Goal: Task Accomplishment & Management: Use online tool/utility

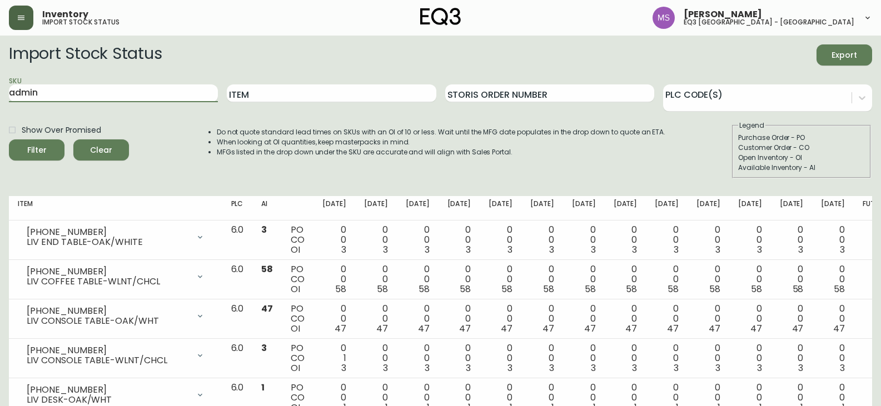
type input "admin"
click at [27, 12] on button "button" at bounding box center [21, 18] width 24 height 24
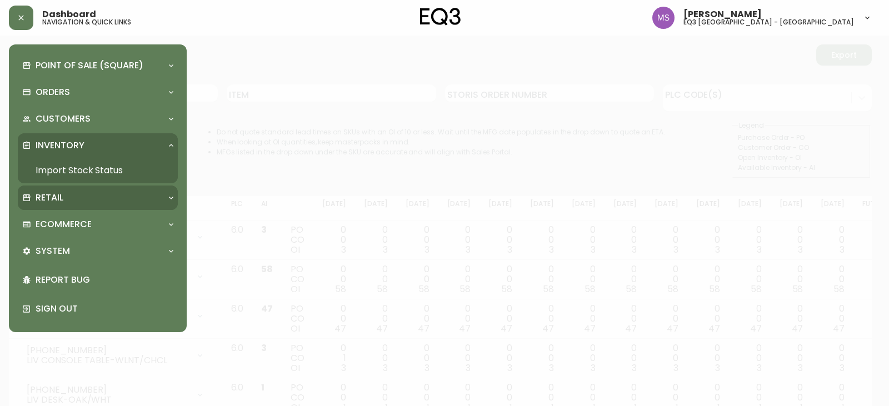
click at [64, 206] on div "Retail" at bounding box center [98, 198] width 160 height 24
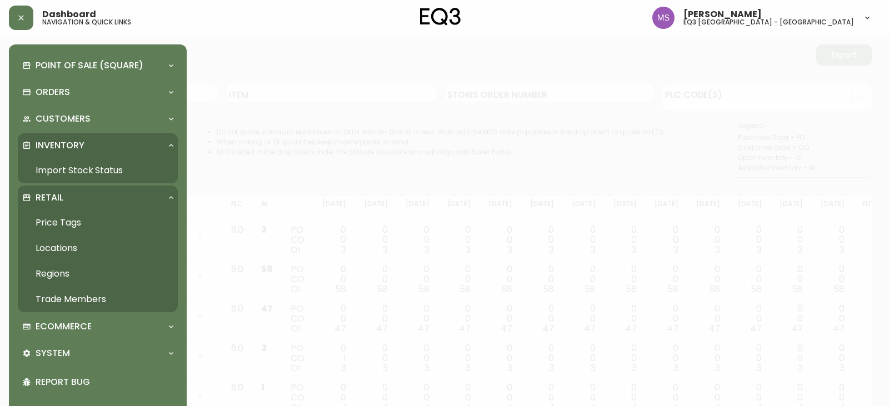
click at [74, 227] on link "Price Tags" at bounding box center [98, 223] width 160 height 26
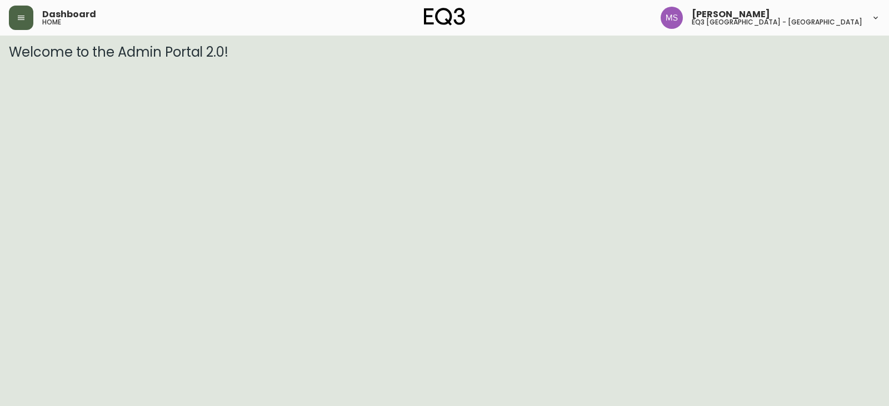
click at [19, 23] on button "button" at bounding box center [21, 18] width 24 height 24
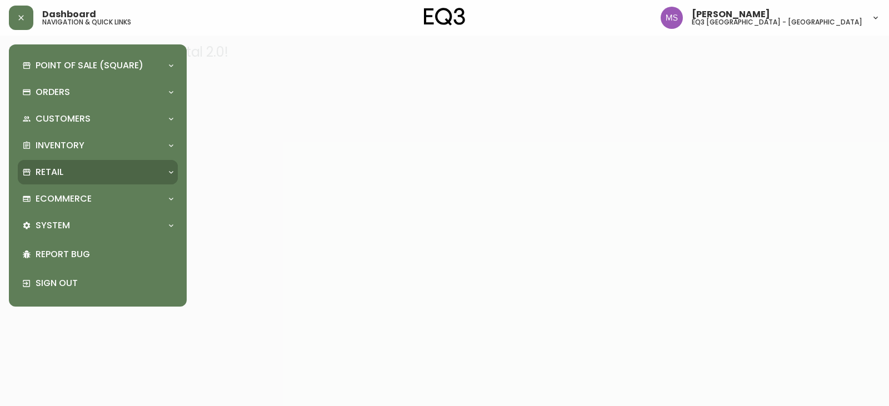
click at [114, 164] on div "Retail" at bounding box center [98, 172] width 160 height 24
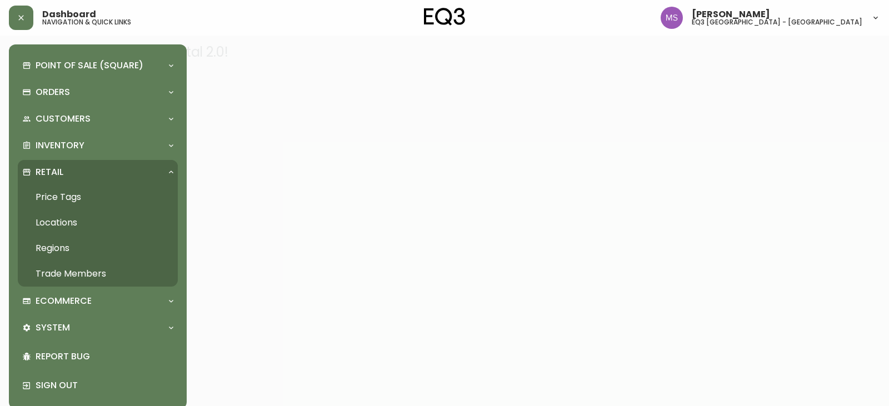
click at [120, 191] on link "Price Tags" at bounding box center [98, 197] width 160 height 26
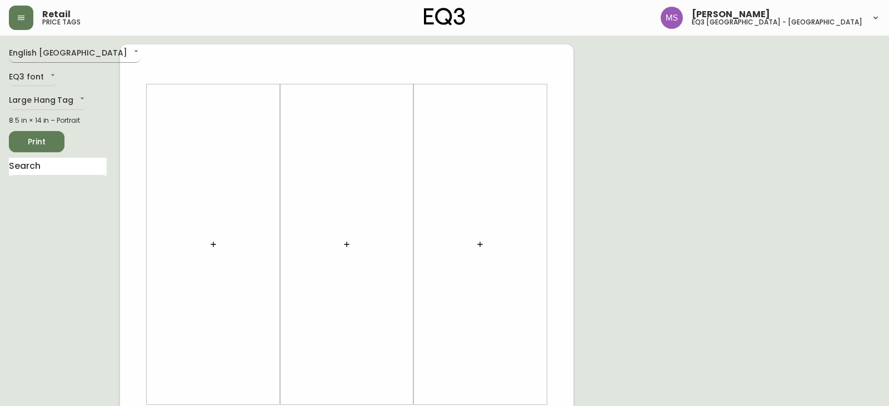
click at [48, 58] on body "Retail price tags [PERSON_NAME] eq3 [GEOGRAPHIC_DATA] - st laurent English [GEO…" at bounding box center [444, 395] width 889 height 791
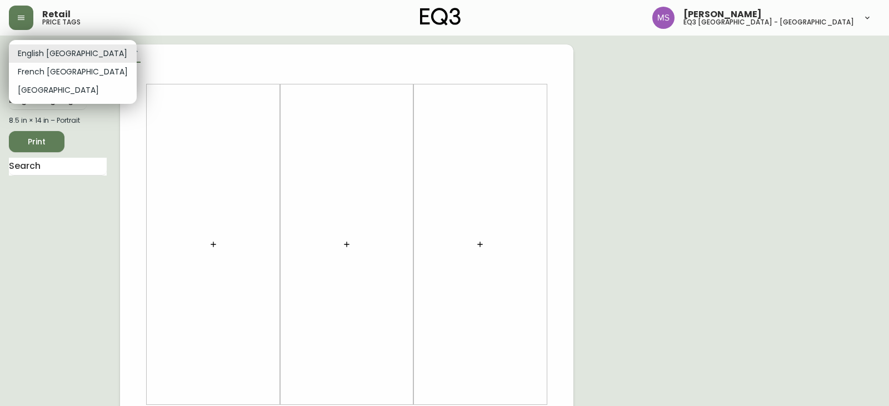
click at [112, 47] on div at bounding box center [444, 203] width 889 height 406
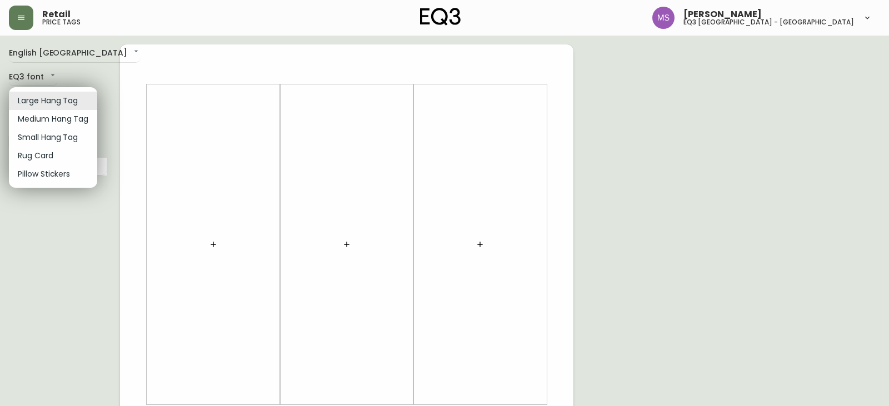
click at [59, 95] on body "Retail price tags Marlond Samedy eq3 montréal - st laurent English Canada en_CA…" at bounding box center [444, 395] width 889 height 791
click at [53, 112] on li "Medium Hang Tag" at bounding box center [53, 119] width 88 height 18
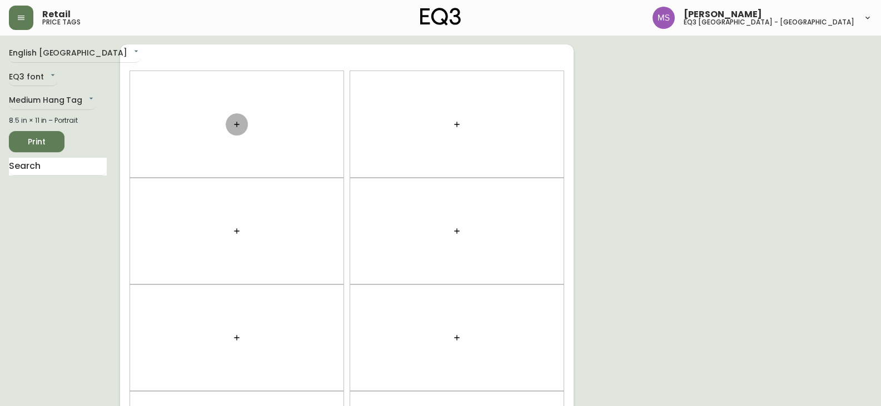
click at [227, 120] on button "button" at bounding box center [237, 124] width 22 height 22
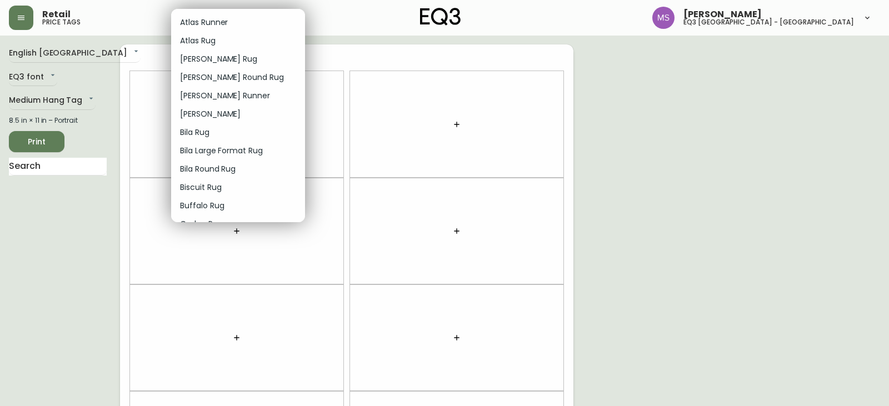
scroll to position [187, 0]
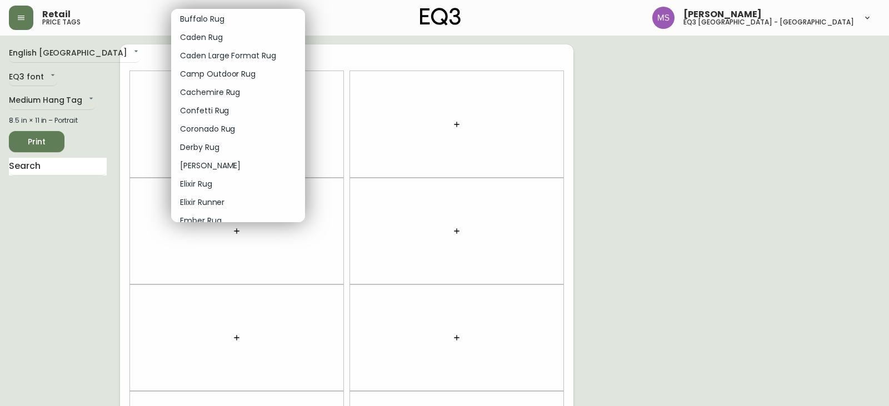
click at [307, 102] on div at bounding box center [444, 203] width 889 height 406
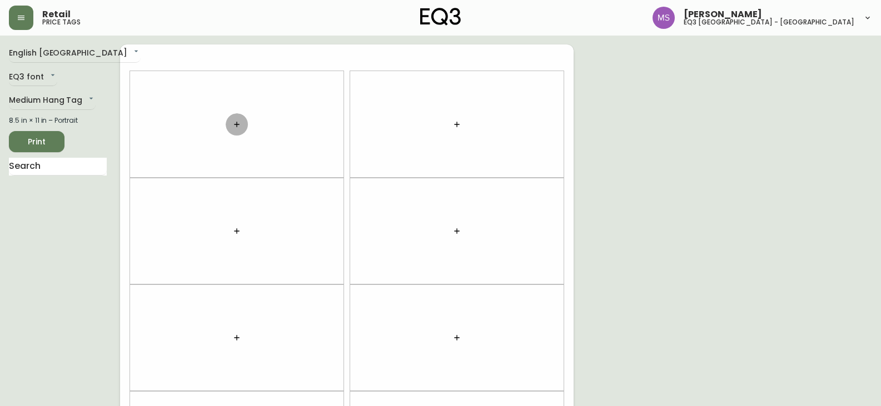
click at [238, 123] on icon "button" at bounding box center [236, 124] width 9 height 9
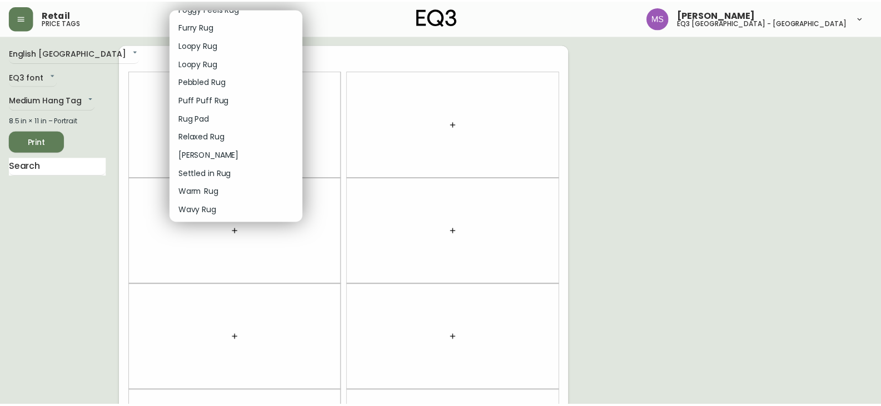
scroll to position [1391, 0]
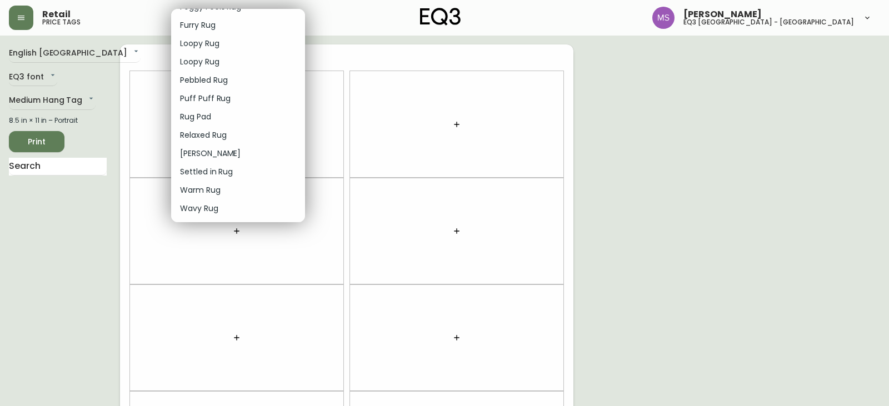
click at [76, 101] on div at bounding box center [444, 203] width 889 height 406
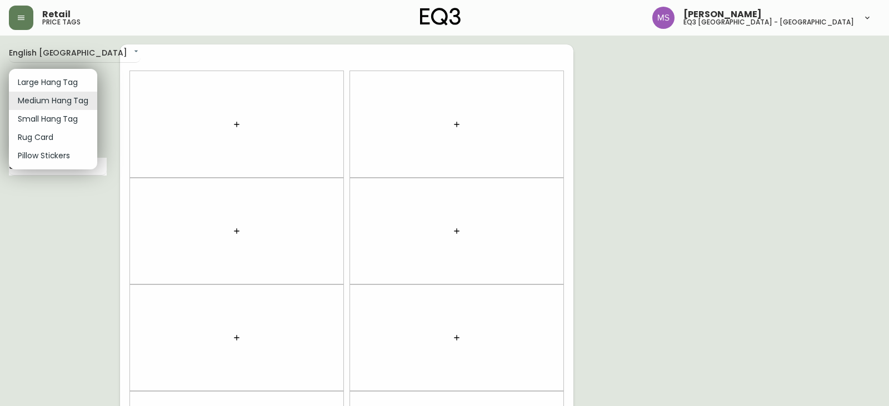
click at [82, 98] on body "Retail price tags Marlond Samedy eq3 montréal - st laurent English Canada en_CA…" at bounding box center [444, 315] width 889 height 631
click at [61, 120] on li "Small Hang Tag" at bounding box center [53, 119] width 88 height 18
type input "small"
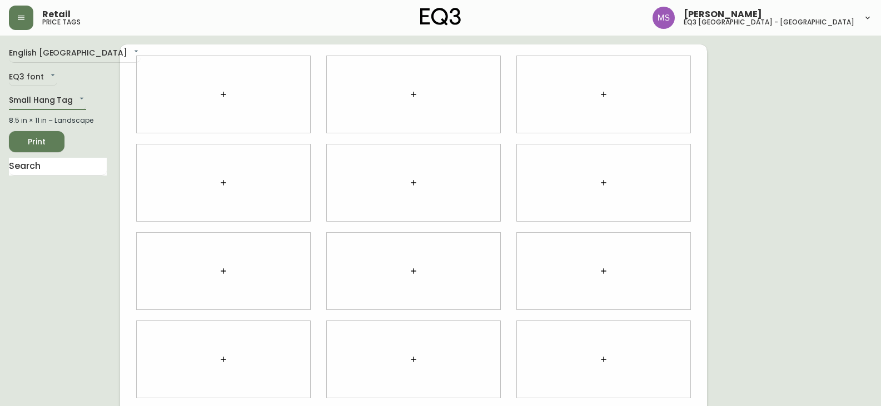
click at [237, 94] on div at bounding box center [223, 94] width 173 height 77
click at [227, 94] on icon "button" at bounding box center [223, 94] width 9 height 9
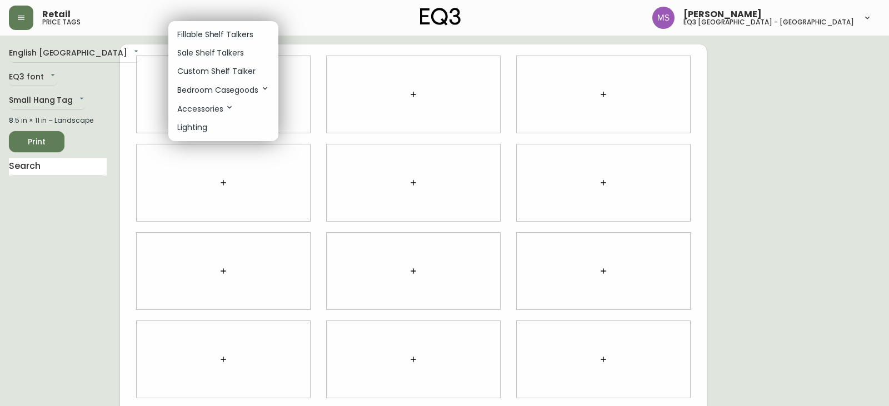
click at [247, 57] on li "Sale Shelf Talkers" at bounding box center [223, 53] width 110 height 18
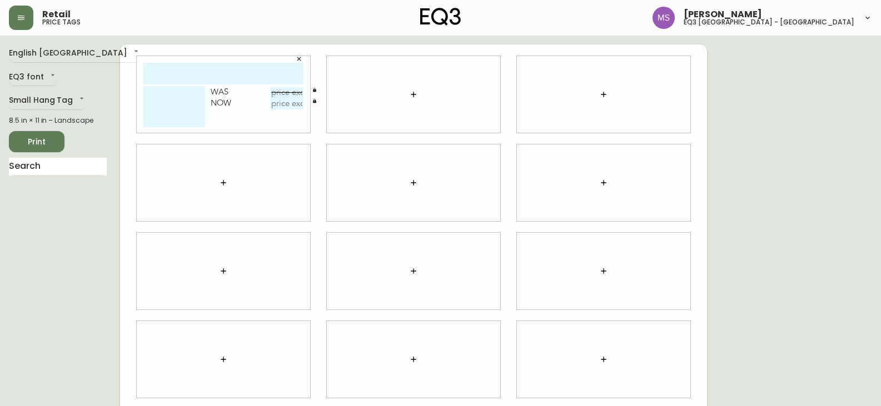
click at [233, 71] on input "text" at bounding box center [223, 74] width 160 height 22
type input "acre"
type textarea "c"
type textarea "CHEMIN DE TABLE"
click at [286, 88] on input "text" at bounding box center [286, 92] width 33 height 11
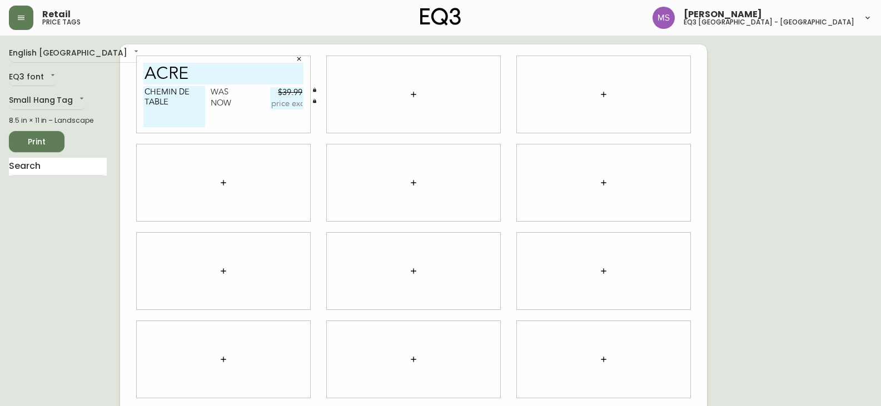
type input "$39.99"
click at [297, 109] on input "text" at bounding box center [286, 103] width 33 height 11
click at [273, 109] on input "text" at bounding box center [286, 103] width 33 height 11
type input "$19.95"
click at [331, 44] on main "English Canada en_CA EQ3 font EQ3 Small Hang Tag small 8.5 in × 11 in – Landsca…" at bounding box center [440, 267] width 881 height 462
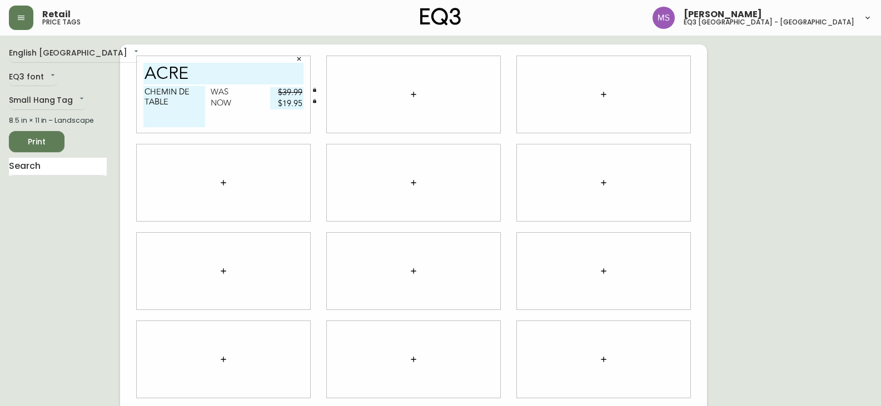
click at [409, 91] on icon "button" at bounding box center [413, 94] width 9 height 9
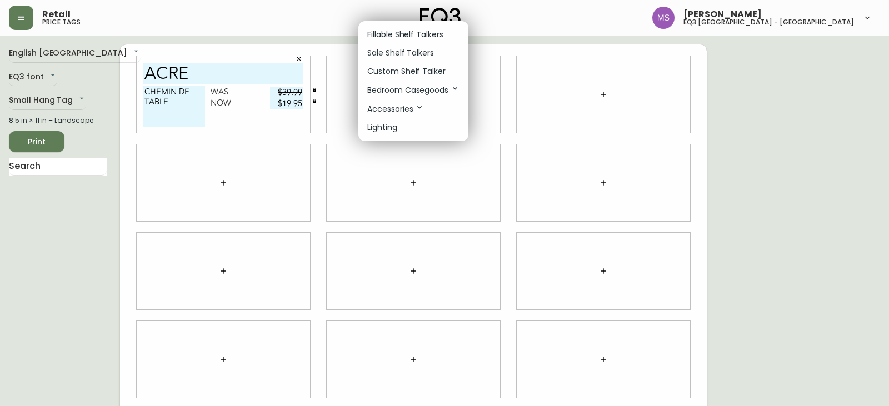
click at [424, 54] on p "Sale Shelf Talkers" at bounding box center [400, 53] width 67 height 12
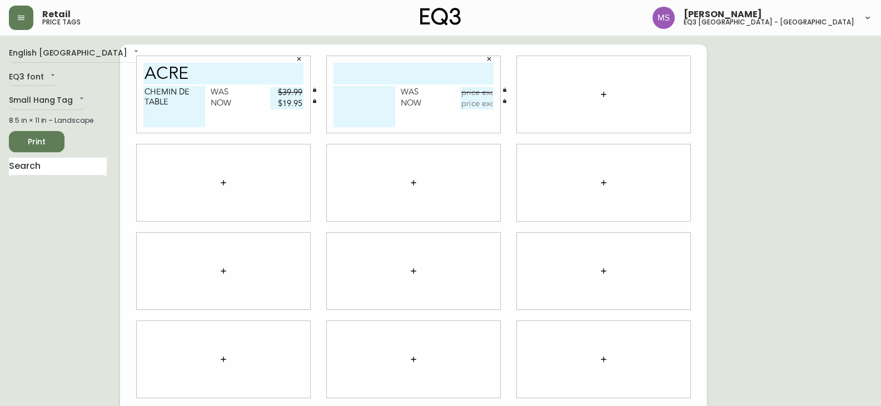
click at [415, 77] on input "text" at bounding box center [413, 74] width 160 height 22
type input "desert"
type textarea "c"
type textarea "CHEMIN DE TABLE 13''X84''"
click at [157, 119] on textarea "CHEMIN DE TABLE" at bounding box center [174, 106] width 62 height 41
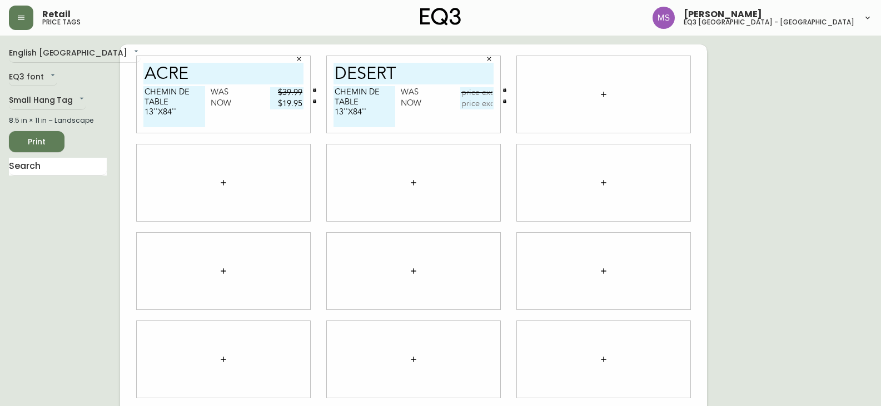
type textarea "CHEMIN DE TABLE 13''X84''"
click at [600, 92] on icon "button" at bounding box center [603, 94] width 9 height 9
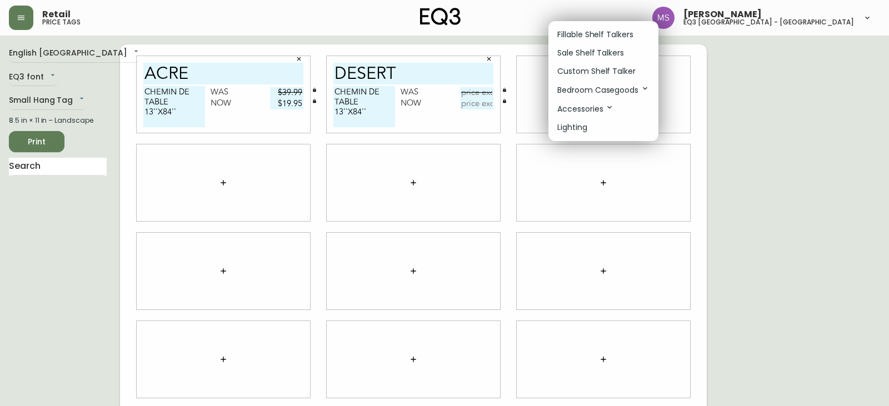
click at [34, 99] on div at bounding box center [444, 203] width 889 height 406
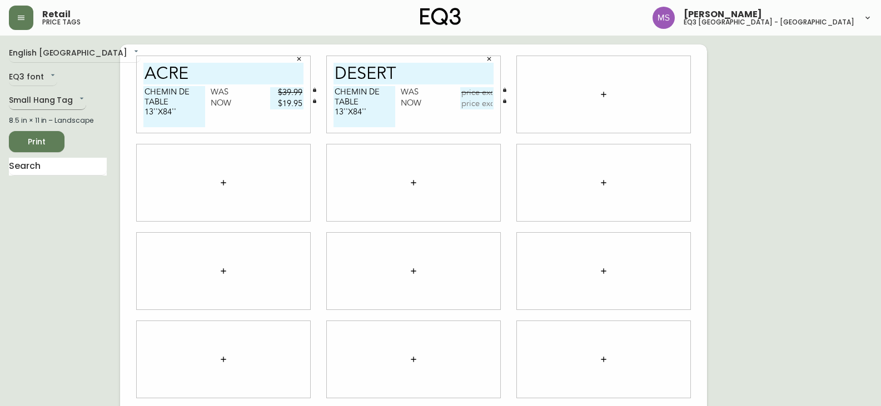
click at [72, 103] on body "Retail price tags Marlond Samedy eq3 montréal - st laurent English Canada en_CA…" at bounding box center [440, 249] width 881 height 498
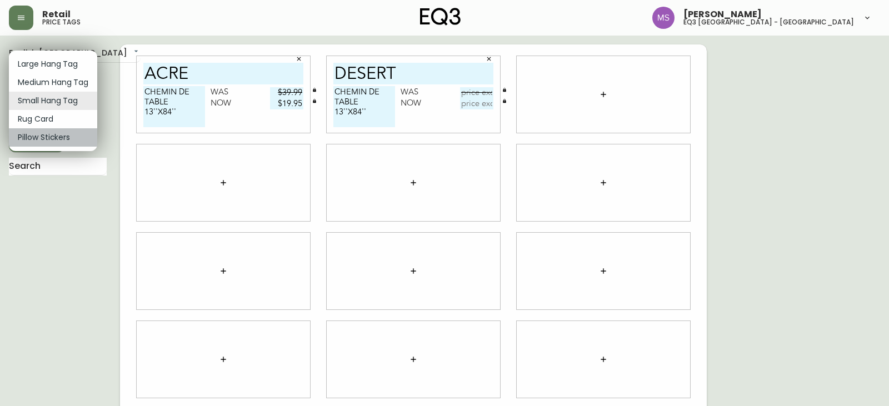
click at [64, 139] on li "Pillow Stickers" at bounding box center [53, 137] width 88 height 18
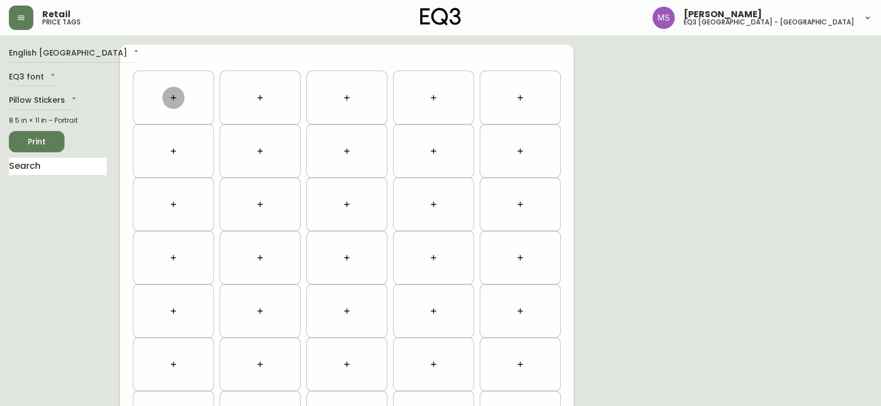
click at [168, 104] on button "button" at bounding box center [173, 98] width 22 height 22
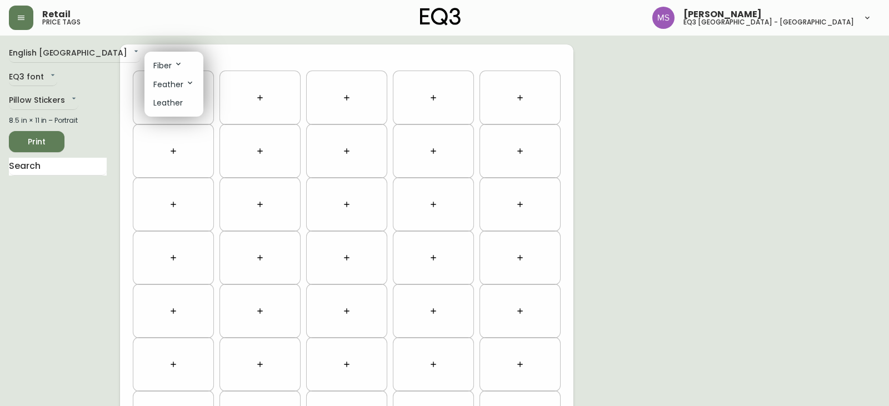
click at [73, 96] on div at bounding box center [444, 203] width 889 height 406
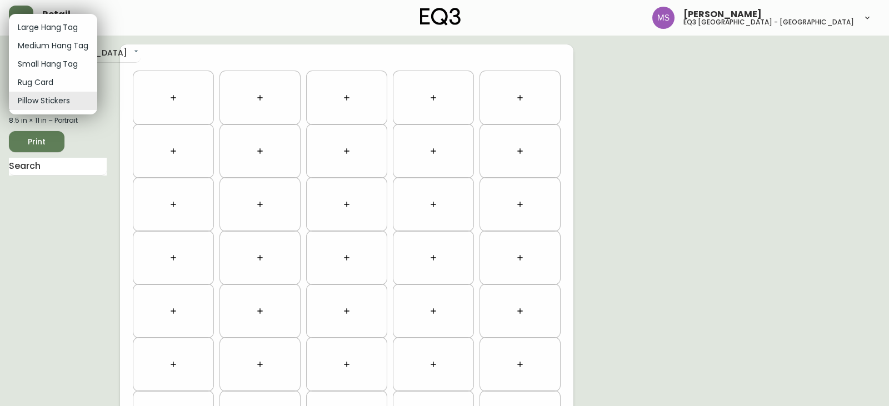
click at [73, 96] on body "Retail price tags Marlond Samedy eq3 montréal - st laurent English Canada en_CA…" at bounding box center [444, 315] width 889 height 631
click at [41, 61] on li "Small Hang Tag" at bounding box center [53, 64] width 88 height 18
type input "small"
